Goal: Transaction & Acquisition: Purchase product/service

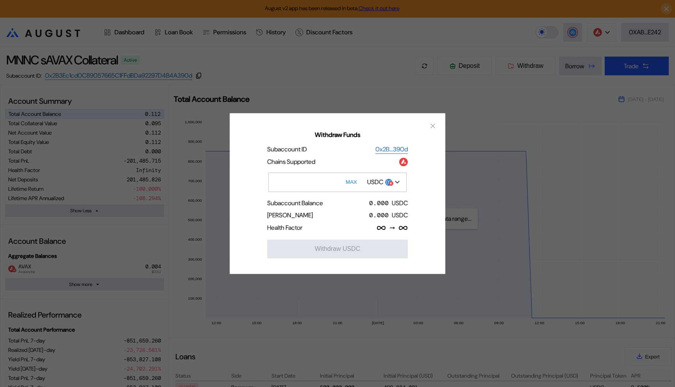
select select "*"
click at [431, 125] on icon "close modal" at bounding box center [433, 126] width 8 height 8
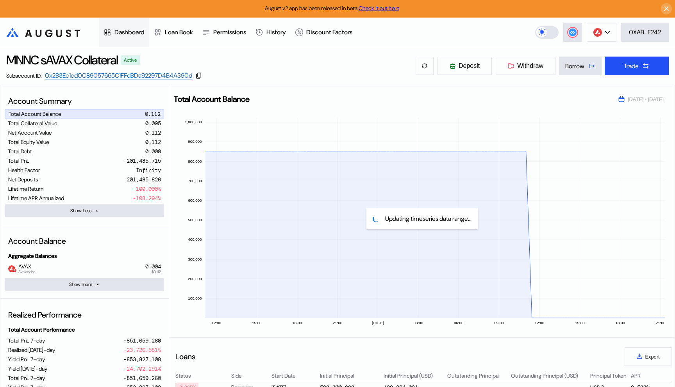
click at [134, 35] on div "Dashboard" at bounding box center [129, 32] width 30 height 8
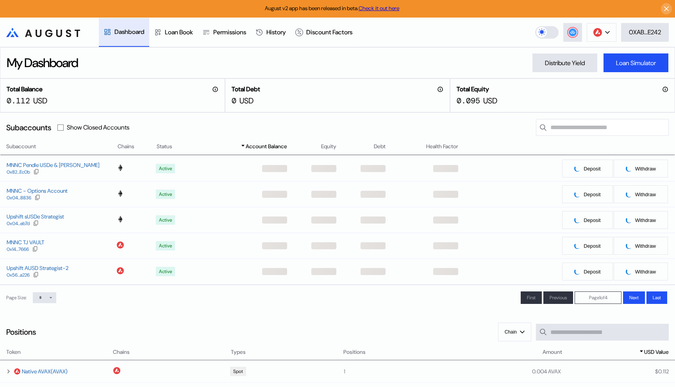
click at [50, 297] on icon at bounding box center [50, 298] width 5 height 5
click at [45, 299] on select "* ** **" at bounding box center [44, 297] width 23 height 11
select select "**"
click at [34, 303] on select "* ** **" at bounding box center [44, 297] width 23 height 11
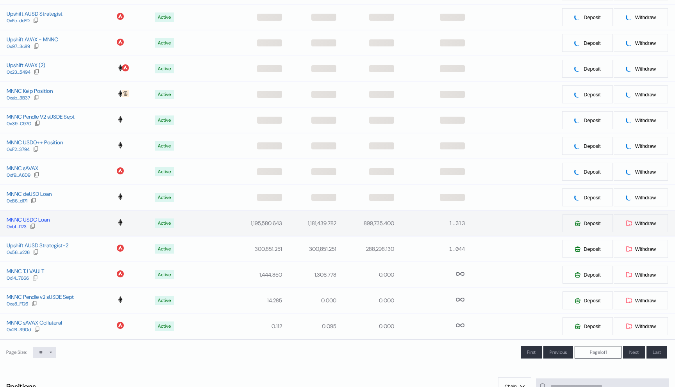
scroll to position [158, 0]
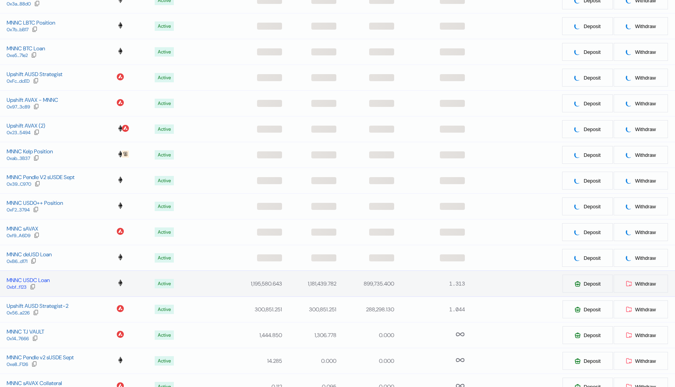
click at [41, 277] on div "MNNC USDC Loan" at bounding box center [28, 280] width 43 height 7
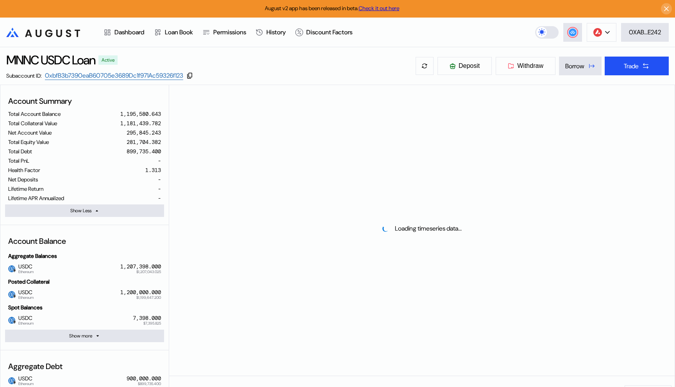
select select "*"
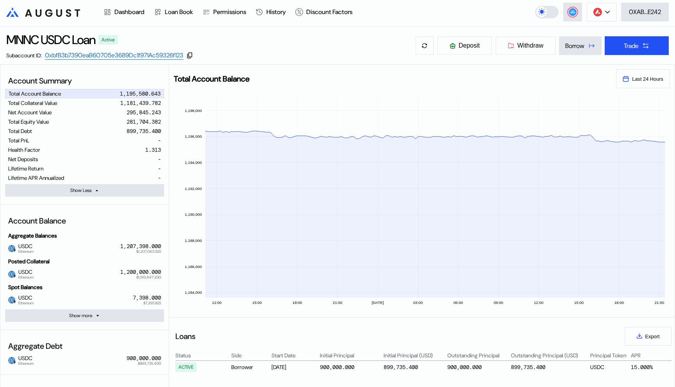
scroll to position [23, 0]
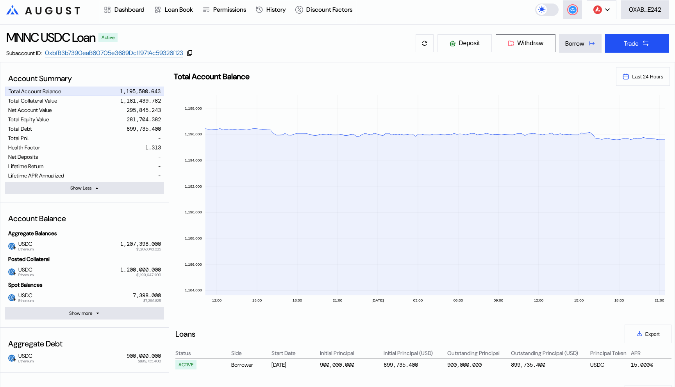
click at [534, 43] on span "Withdraw" at bounding box center [530, 43] width 26 height 7
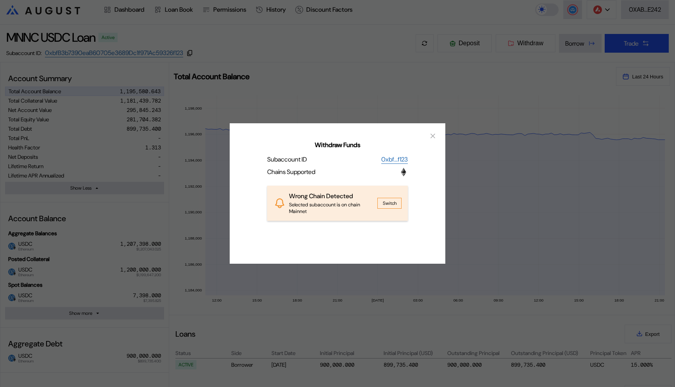
click at [386, 203] on button "Switch" at bounding box center [389, 203] width 24 height 11
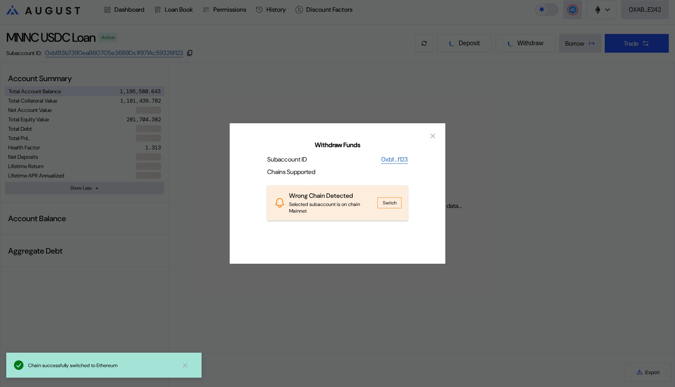
select select "*"
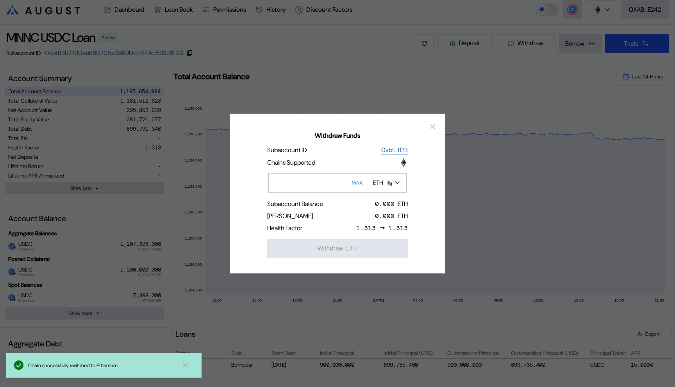
click at [387, 182] on img "Open menu for selecting token for payment" at bounding box center [388, 182] width 7 height 7
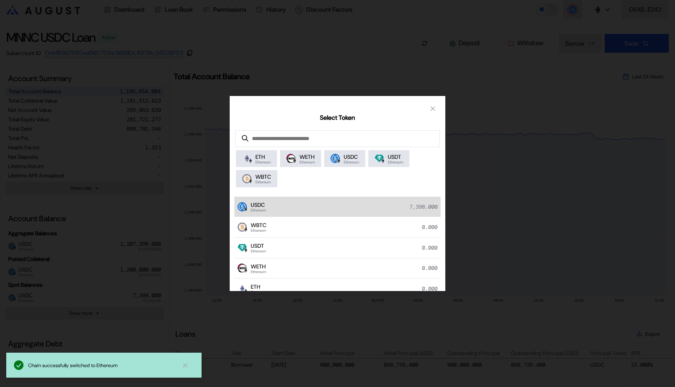
click at [377, 208] on div "USDC Ethereum 7,398.000" at bounding box center [337, 207] width 206 height 21
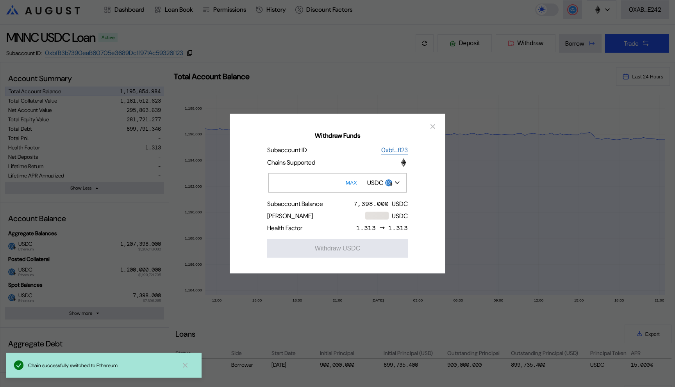
click at [352, 180] on button "MAX" at bounding box center [351, 183] width 16 height 18
type input "******"
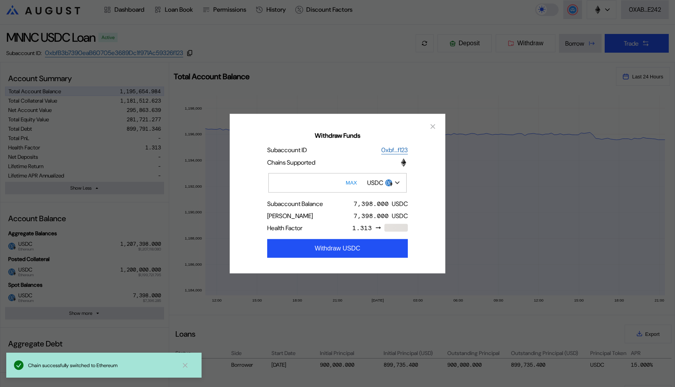
click at [354, 84] on div "Withdraw Funds Subaccount ID 0xbf...f123 Chains Supported ****** MAX USDC Subac…" at bounding box center [337, 193] width 675 height 387
click at [435, 124] on icon "close modal" at bounding box center [433, 126] width 8 height 8
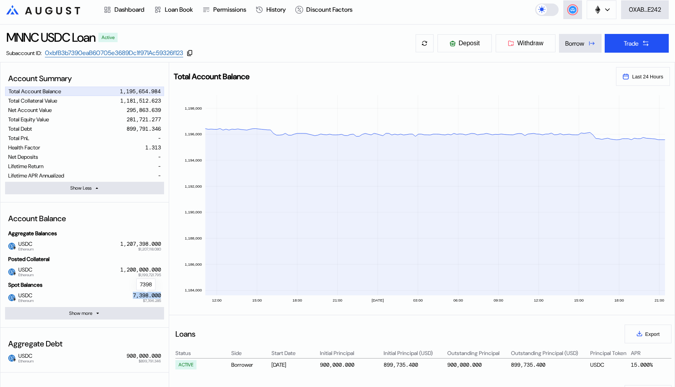
drag, startPoint x: 131, startPoint y: 298, endPoint x: 159, endPoint y: 298, distance: 28.5
click at [159, 298] on div "USDC Ethereum     $7,396.285 7,398.000" at bounding box center [84, 298] width 159 height 12
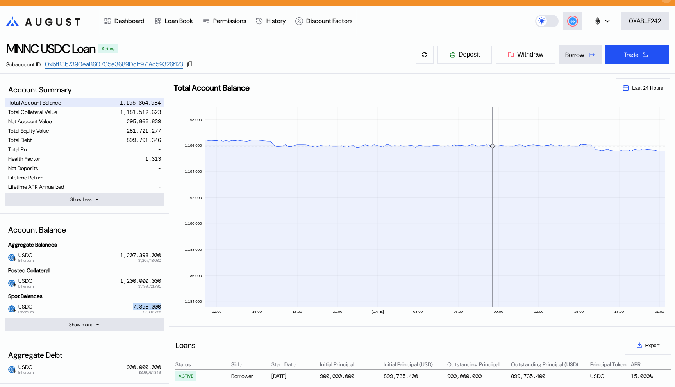
scroll to position [0, 0]
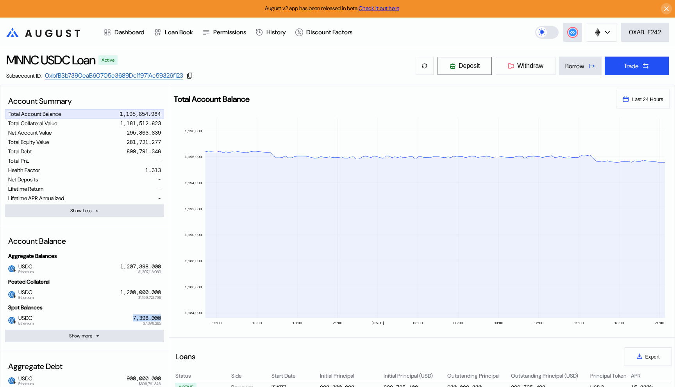
click at [470, 65] on span "Deposit" at bounding box center [468, 65] width 21 height 7
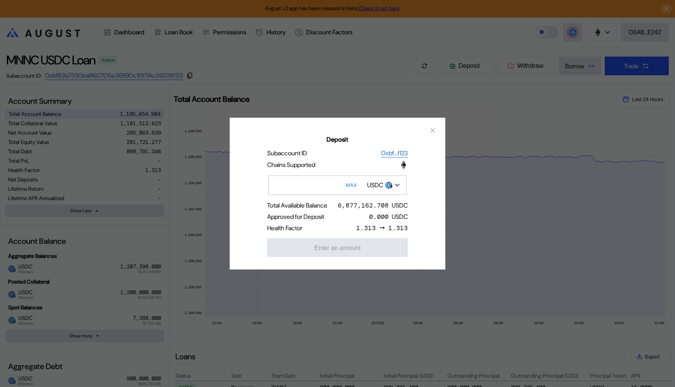
click at [312, 189] on input "Deposit" at bounding box center [337, 185] width 138 height 20
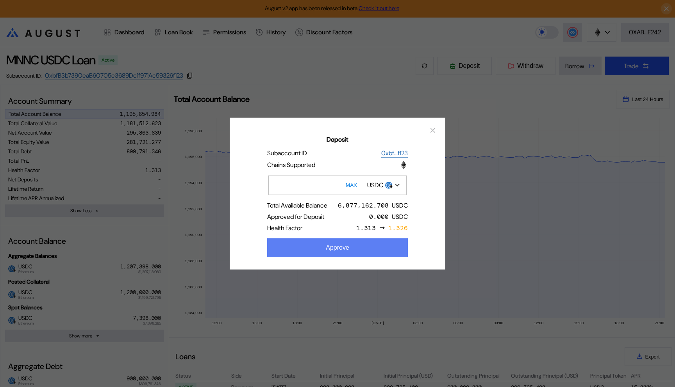
type input "*****"
click at [327, 242] on button "Approve" at bounding box center [337, 247] width 141 height 19
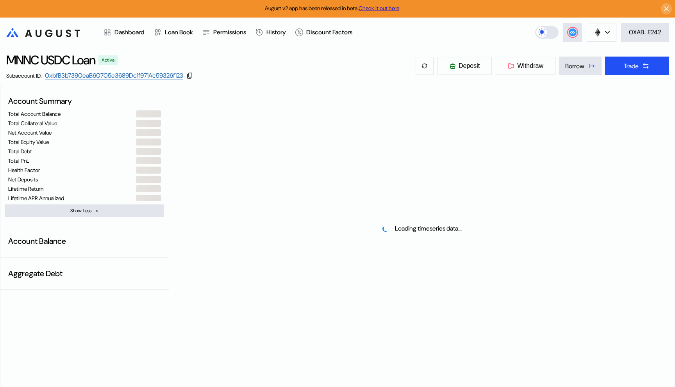
select select "*"
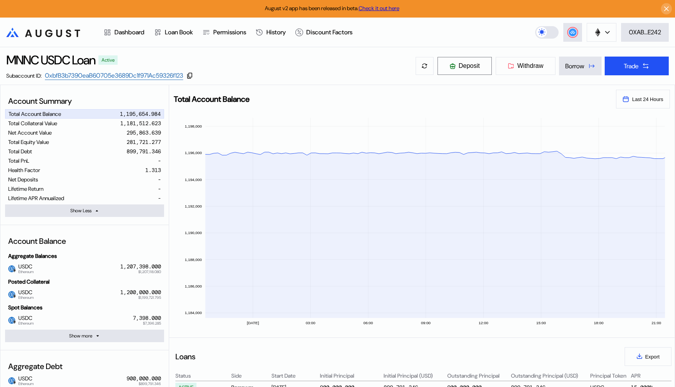
click at [468, 66] on span "Deposit" at bounding box center [468, 65] width 21 height 7
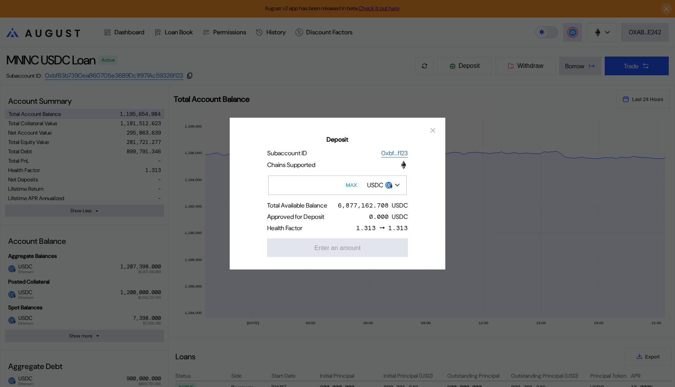
click at [314, 185] on input "Deposit" at bounding box center [337, 185] width 138 height 20
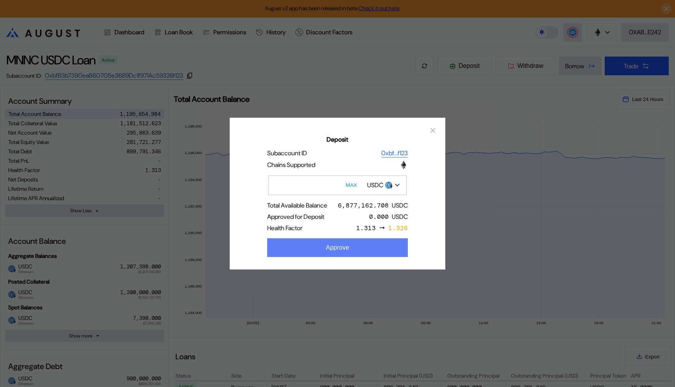
type input "*****"
click at [319, 244] on button "Approve" at bounding box center [337, 247] width 141 height 19
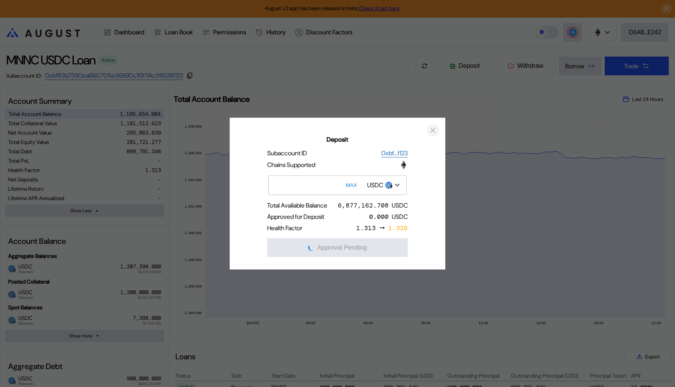
click at [434, 128] on icon "close modal" at bounding box center [433, 130] width 4 height 4
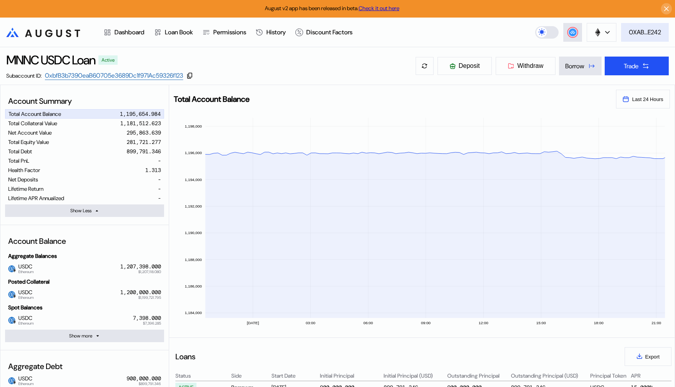
click at [635, 31] on div "0XAB...E242" at bounding box center [645, 32] width 32 height 8
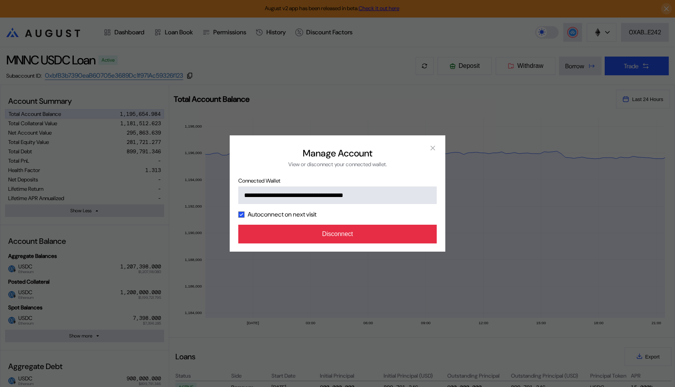
click at [354, 238] on button "Disconnect" at bounding box center [337, 234] width 198 height 19
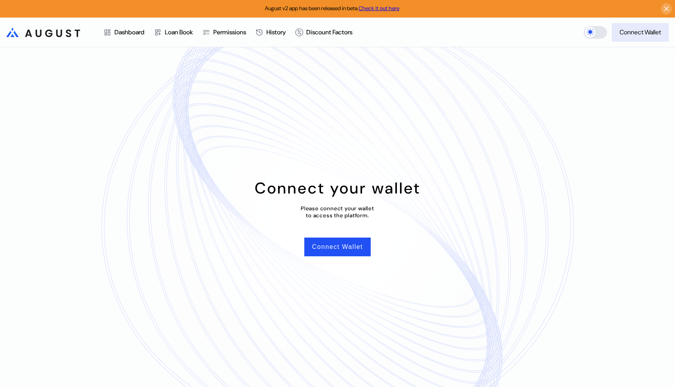
click at [639, 33] on div "Connect Wallet" at bounding box center [639, 32] width 41 height 8
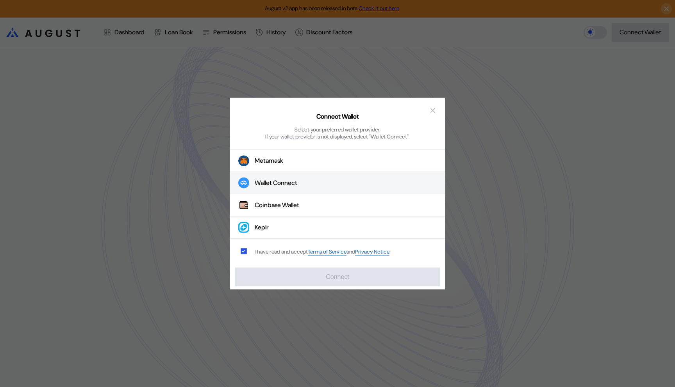
click at [272, 184] on div "Wallet Connect" at bounding box center [276, 183] width 43 height 8
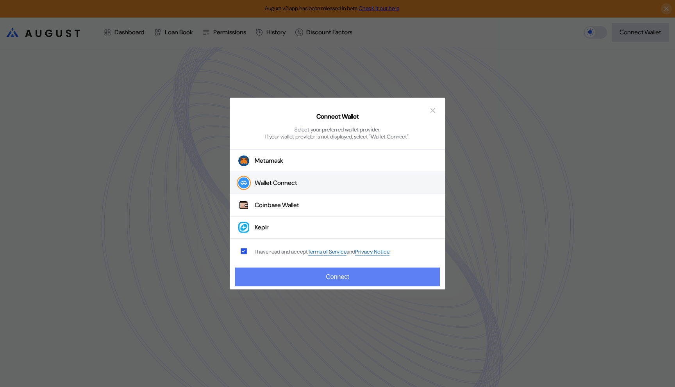
click at [315, 279] on button "Connect" at bounding box center [337, 276] width 205 height 19
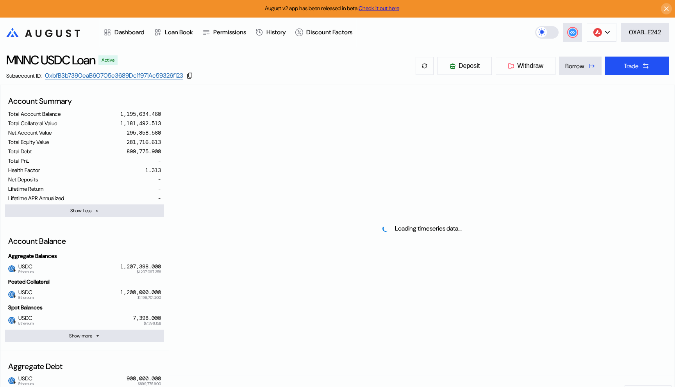
select select "*"
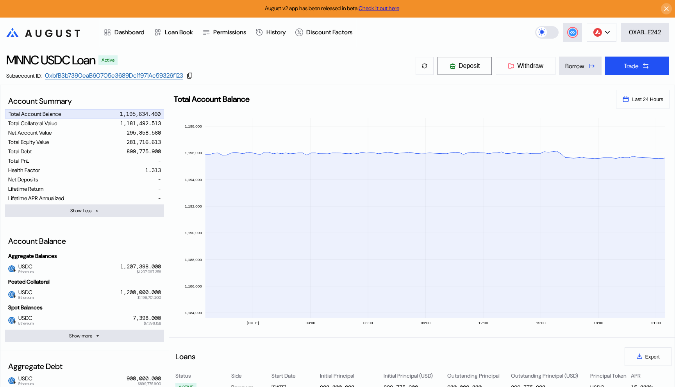
click at [467, 69] on span "Deposit" at bounding box center [468, 65] width 21 height 7
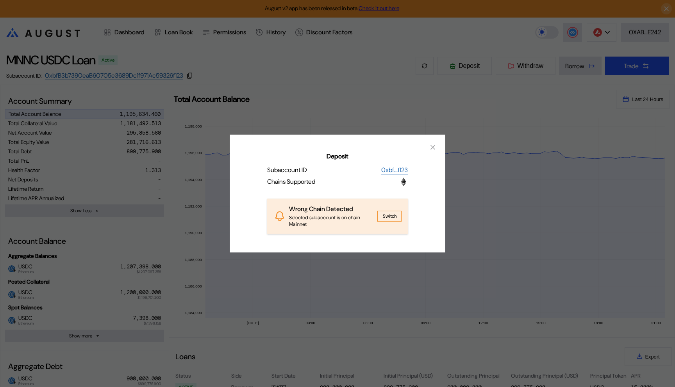
click at [387, 216] on button "Switch" at bounding box center [389, 216] width 24 height 11
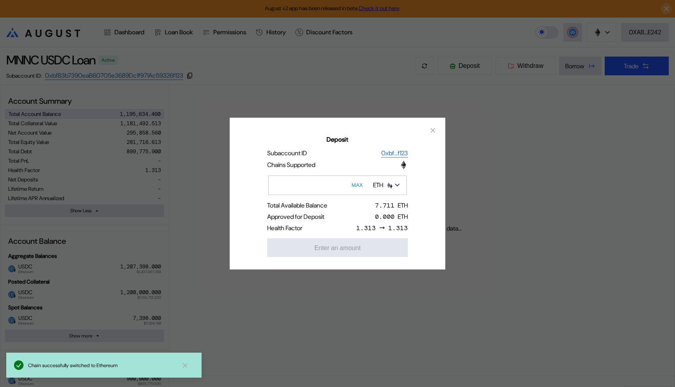
select select "*"
click at [375, 185] on div "ETH" at bounding box center [378, 185] width 10 height 8
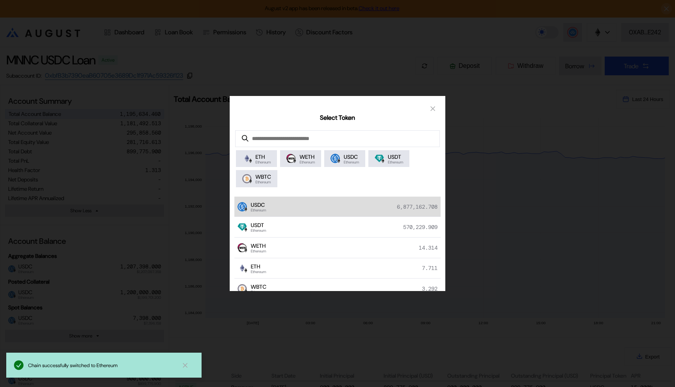
click at [370, 204] on div "USDC Ethereum 6,877,162.708" at bounding box center [337, 207] width 206 height 21
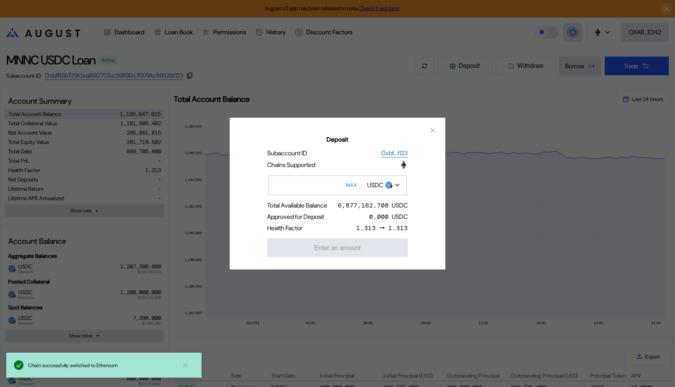
click at [307, 189] on input "Deposit" at bounding box center [337, 185] width 138 height 20
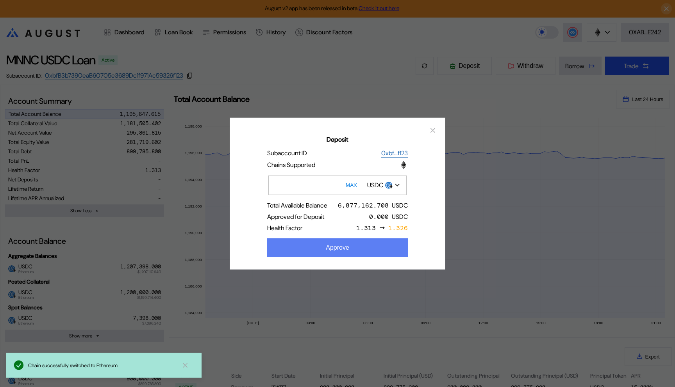
type input "*****"
click at [317, 248] on button "Approve" at bounding box center [337, 247] width 141 height 19
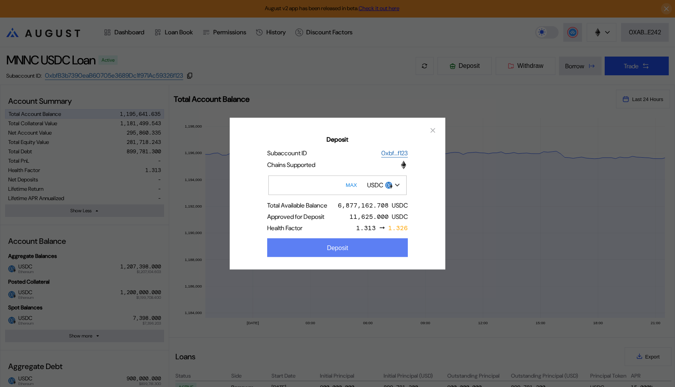
click at [342, 248] on div "Deposit" at bounding box center [337, 247] width 21 height 7
